Goal: Find specific page/section: Find specific page/section

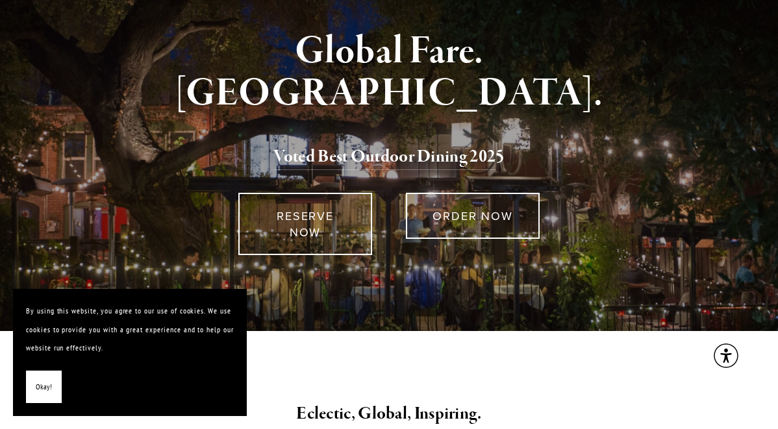
scroll to position [158, 0]
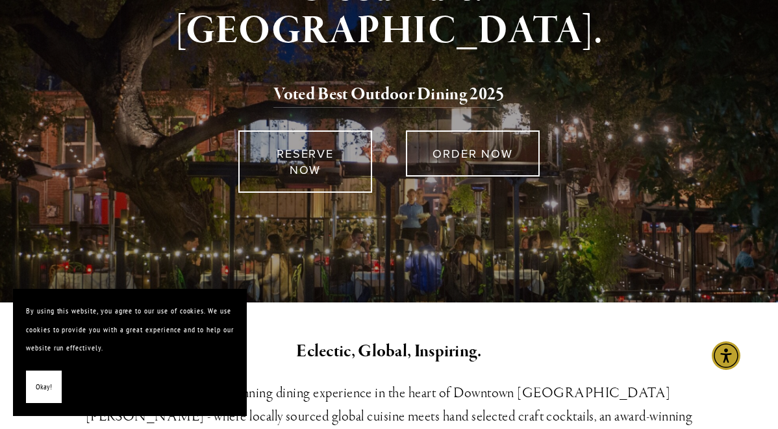
click at [48, 379] on span "Okay!" at bounding box center [44, 387] width 16 height 19
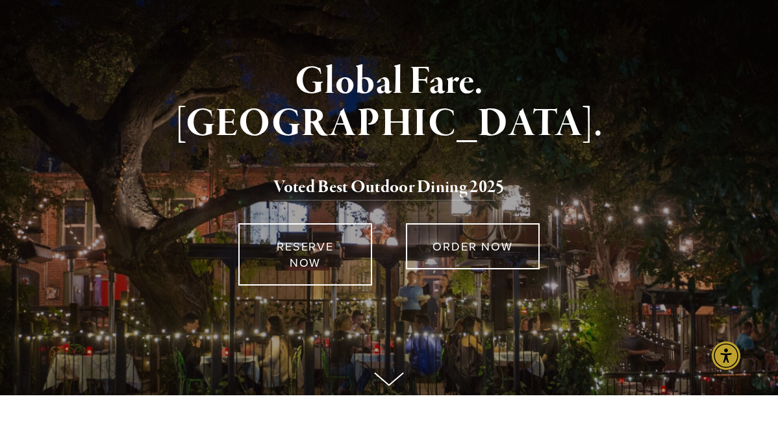
scroll to position [0, 0]
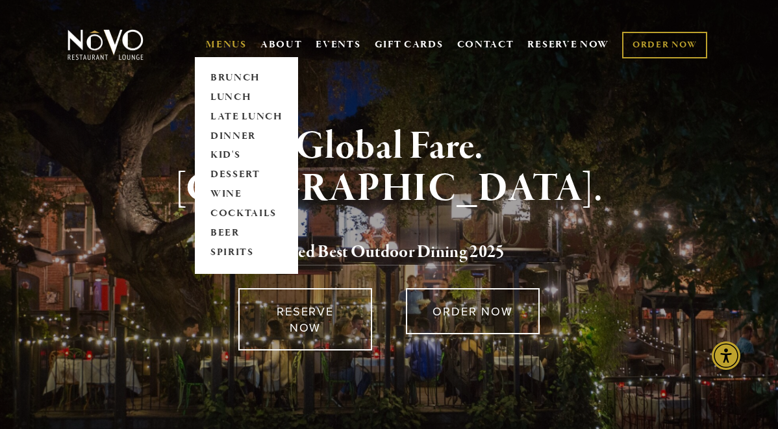
click at [212, 47] on link "MENUS" at bounding box center [226, 44] width 41 height 13
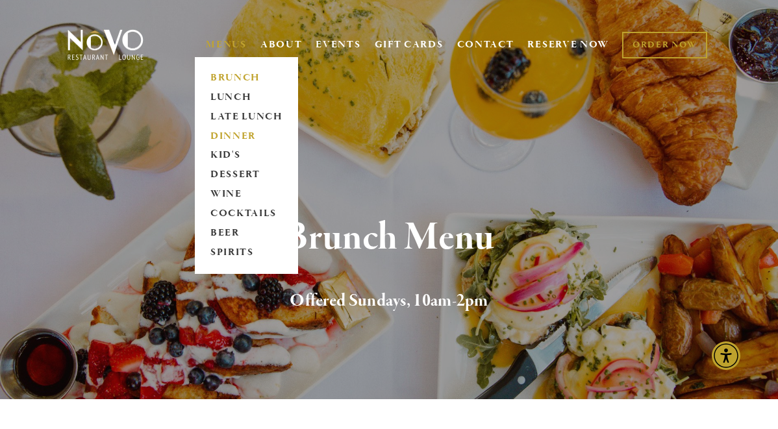
click at [233, 135] on link "DINNER" at bounding box center [246, 136] width 81 height 19
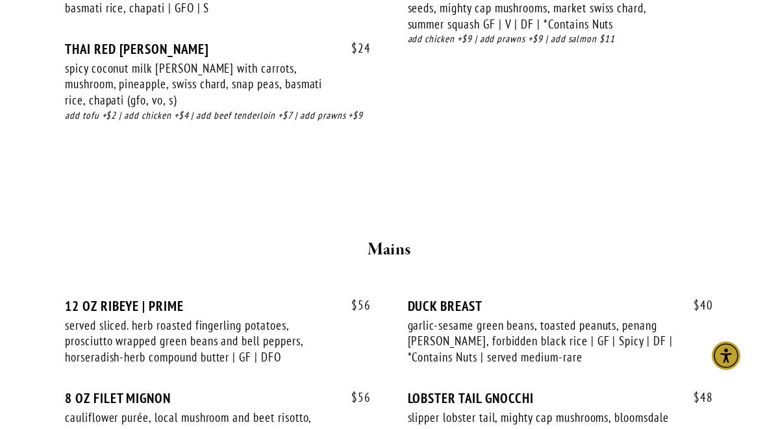
scroll to position [2260, 0]
